Goal: Transaction & Acquisition: Obtain resource

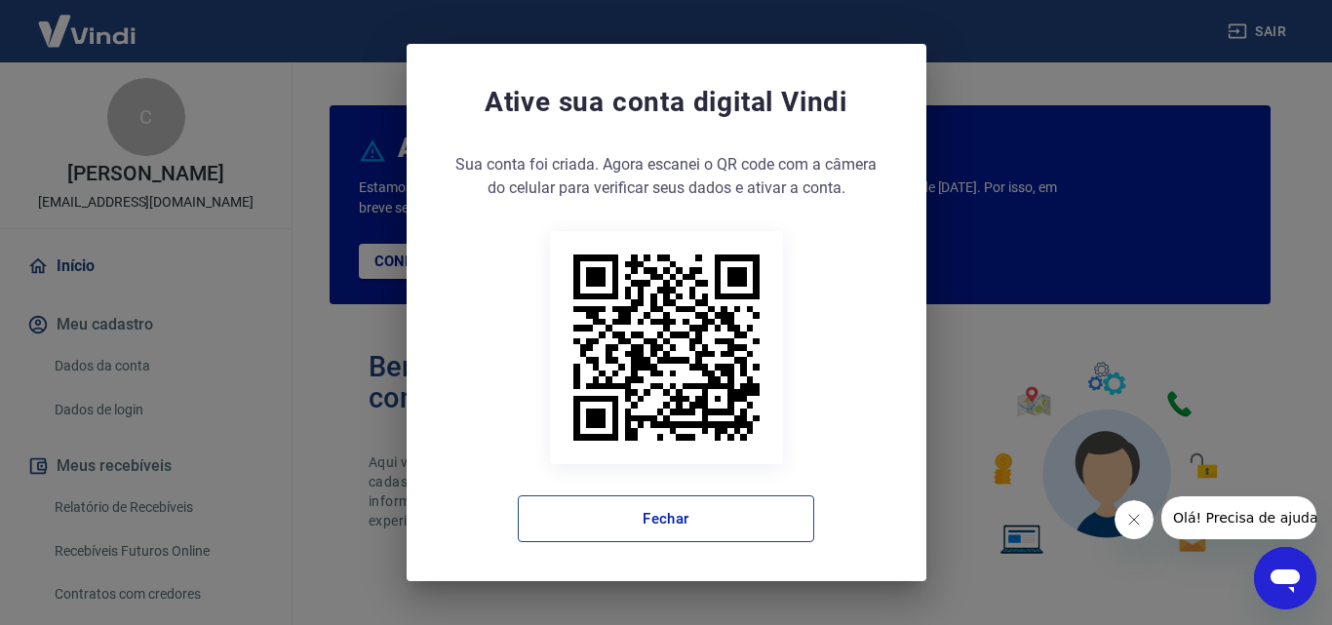
click at [591, 528] on button "Fechar" at bounding box center [666, 518] width 296 height 47
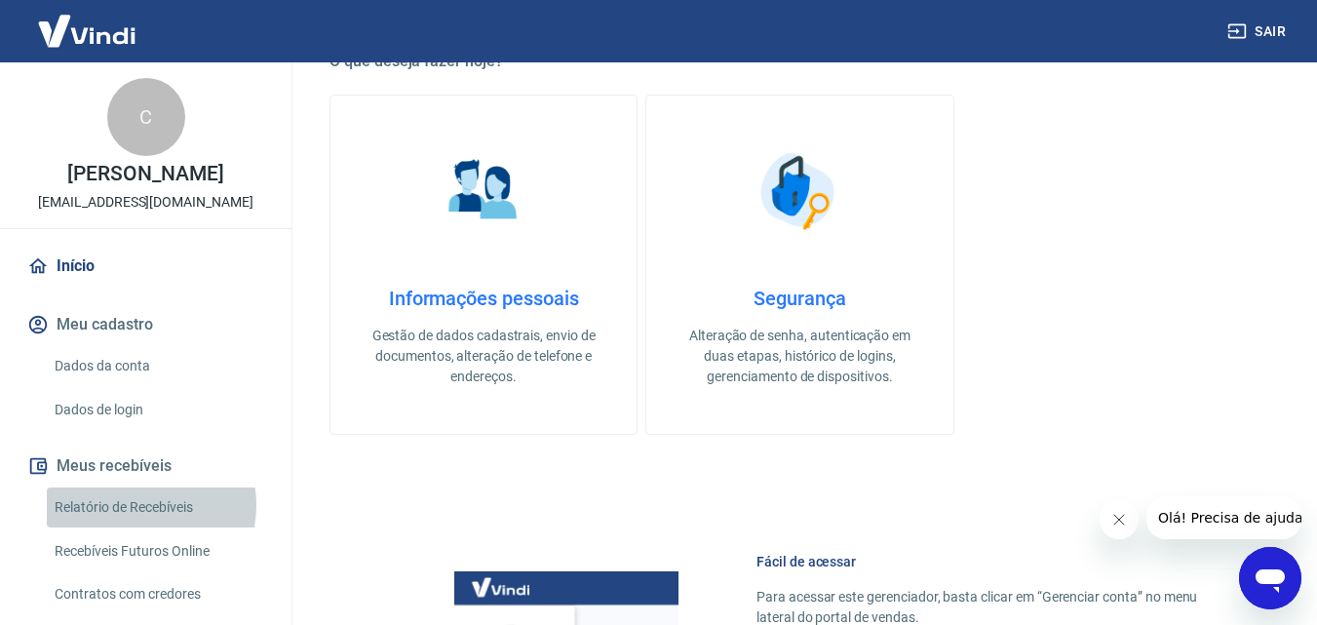
click at [134, 505] on link "Relatório de Recebíveis" at bounding box center [157, 508] width 221 height 40
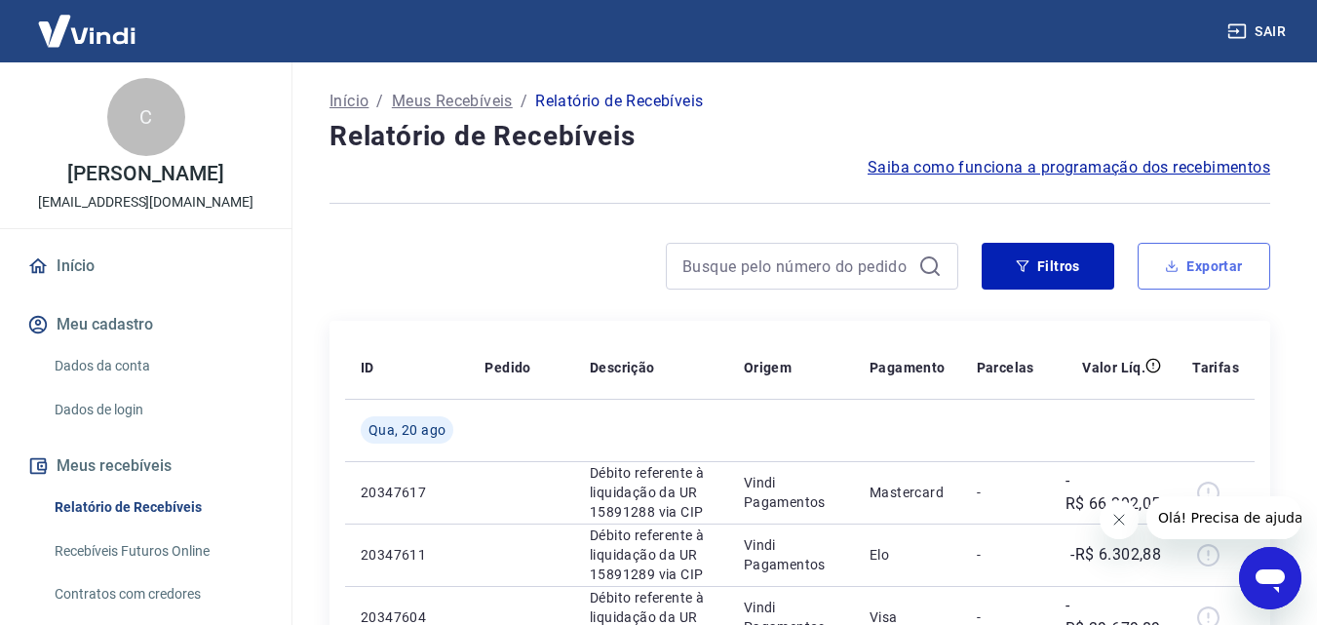
click at [1199, 283] on button "Exportar" at bounding box center [1204, 266] width 133 height 47
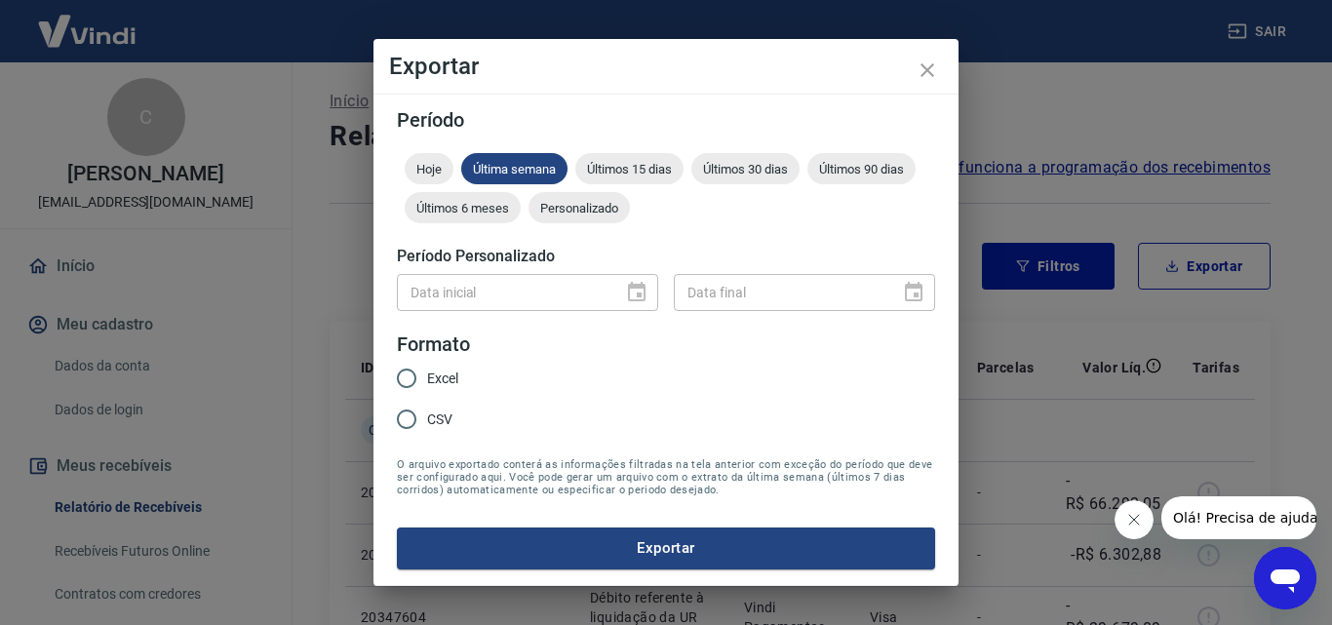
click at [432, 415] on span "CSV" at bounding box center [439, 420] width 25 height 20
click at [427, 415] on input "CSV" at bounding box center [406, 419] width 41 height 41
radio input "true"
click at [437, 376] on span "Excel" at bounding box center [442, 379] width 31 height 20
click at [427, 376] on input "Excel" at bounding box center [406, 378] width 41 height 41
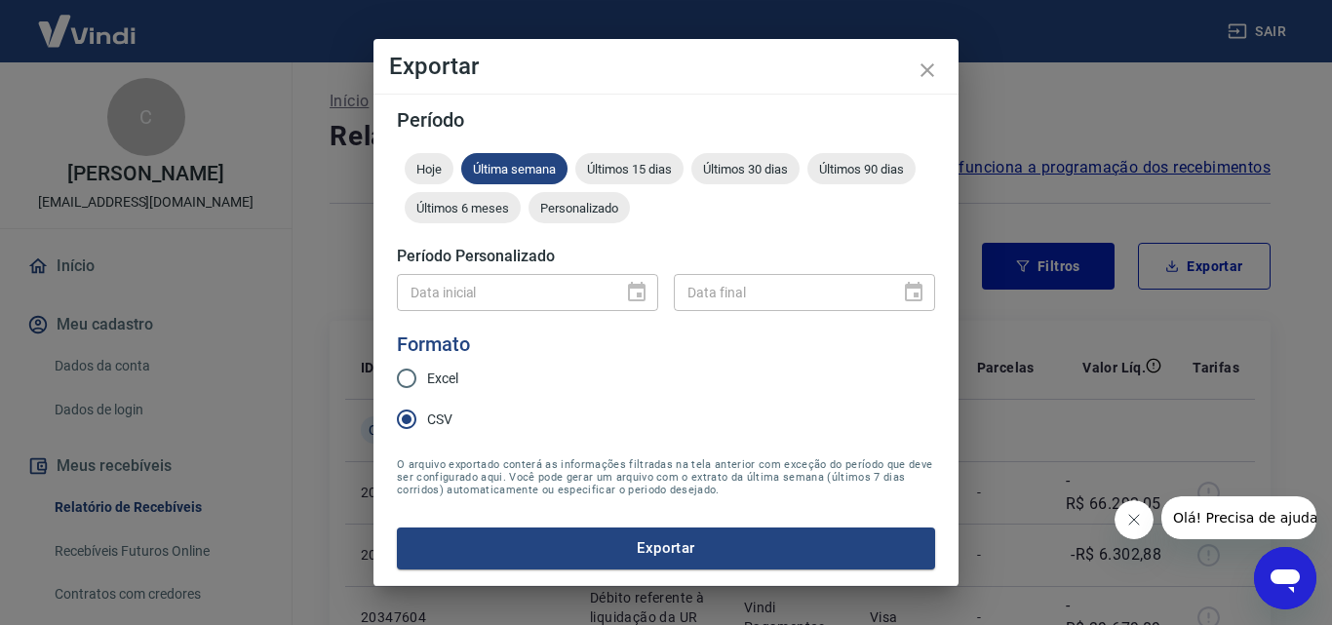
radio input "true"
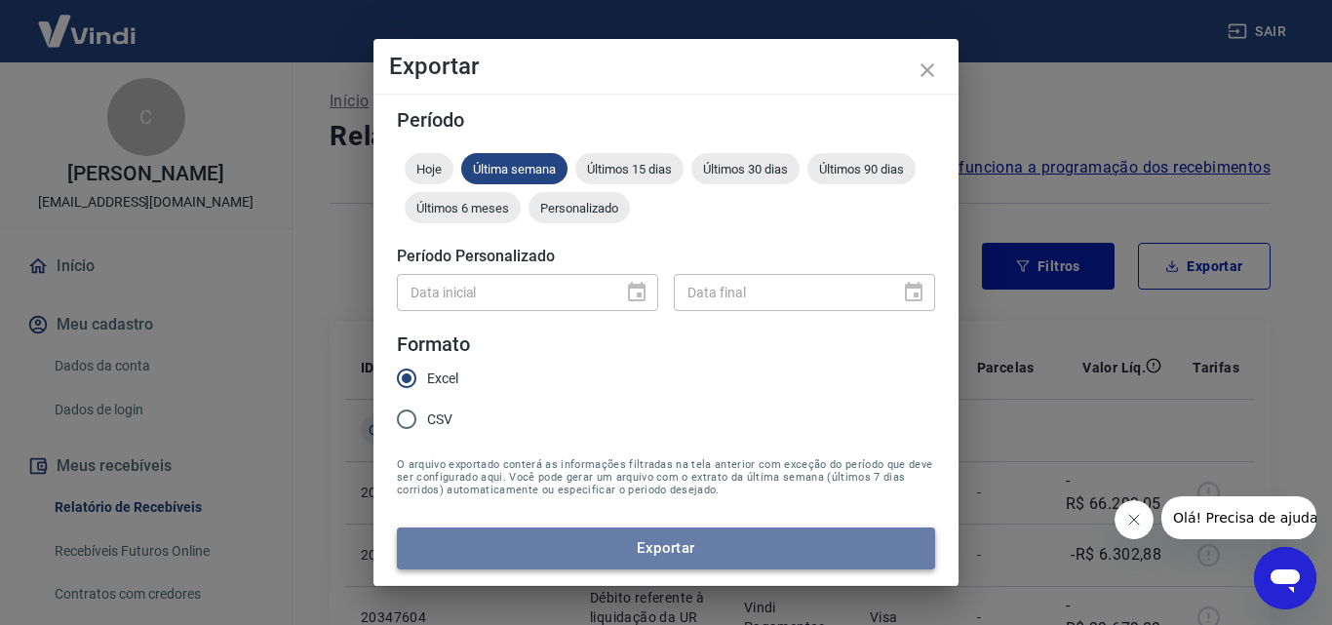
click at [522, 529] on button "Exportar" at bounding box center [666, 548] width 538 height 41
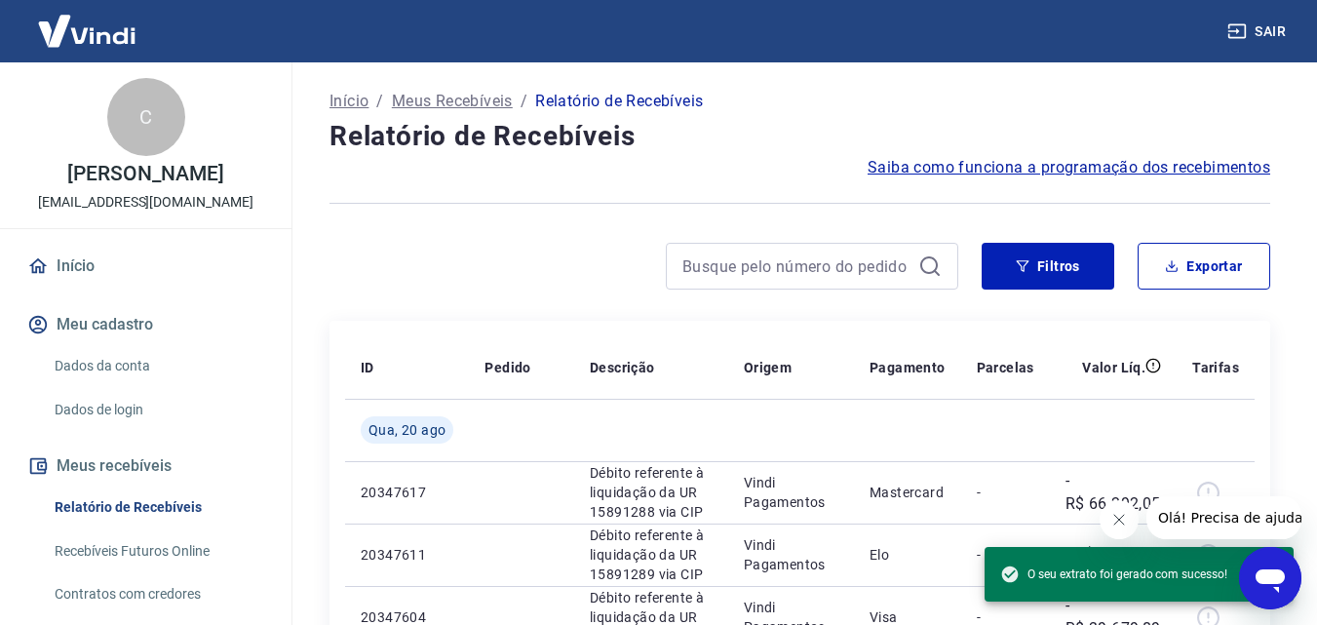
scroll to position [98, 0]
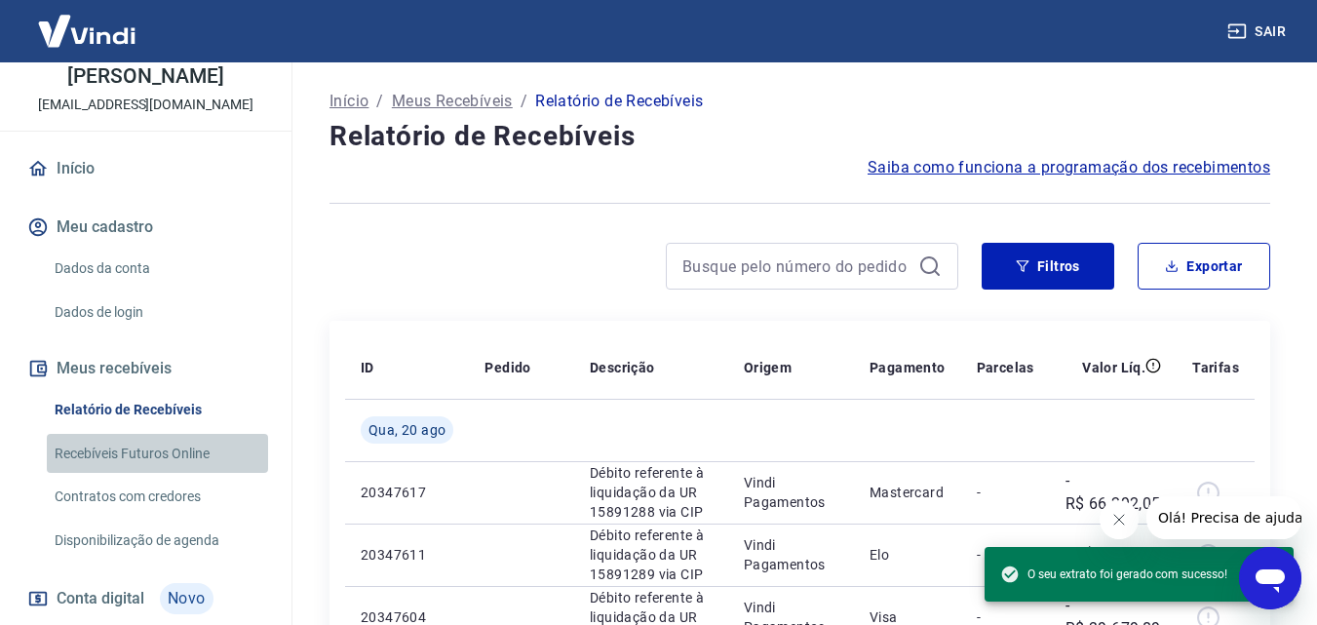
click at [161, 457] on link "Recebíveis Futuros Online" at bounding box center [157, 454] width 221 height 40
